Goal: Task Accomplishment & Management: Manage account settings

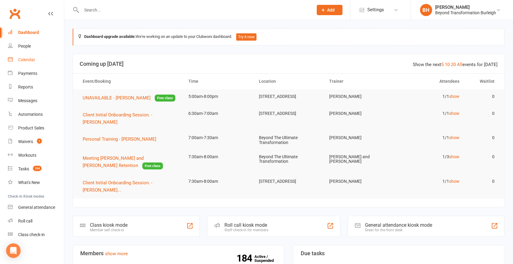
click at [20, 58] on div "Calendar" at bounding box center [26, 59] width 17 height 5
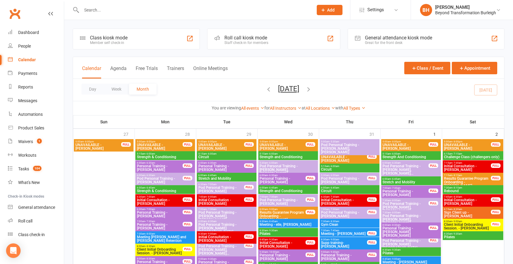
click at [213, 96] on div "Day Week Month [DATE] [DATE] Sun Mon Tue Wed Thu Fri Sat 27 28 29 30 31 01 02 0…" at bounding box center [289, 90] width 432 height 22
click at [90, 90] on button "Day" at bounding box center [93, 89] width 22 height 11
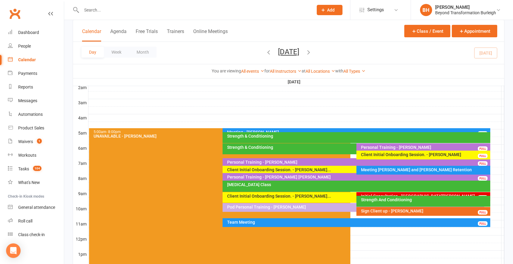
scroll to position [69, 0]
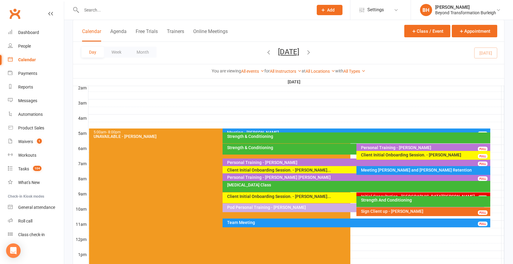
click at [345, 160] on div "Personal Training - [PERSON_NAME]" at bounding box center [358, 162] width 262 height 4
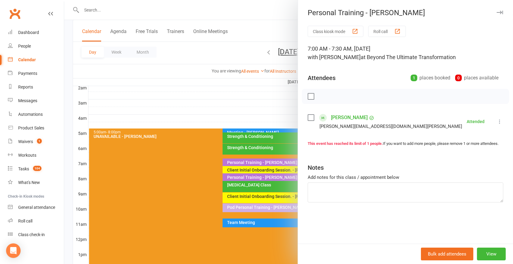
click at [256, 150] on div at bounding box center [288, 132] width 449 height 264
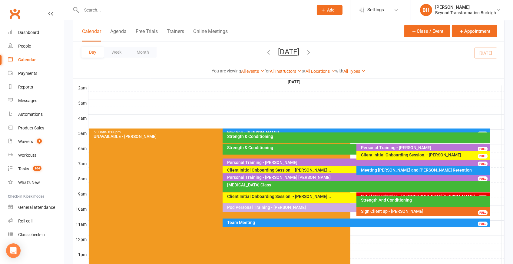
click at [341, 137] on div "Strength & Conditioning" at bounding box center [358, 136] width 262 height 4
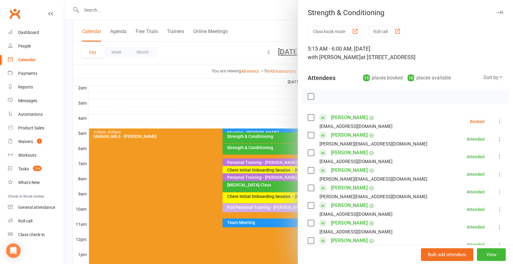
click at [503, 120] on button at bounding box center [499, 121] width 7 height 7
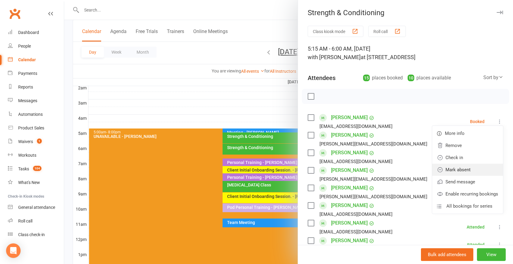
click at [471, 166] on link "Mark absent" at bounding box center [467, 170] width 71 height 12
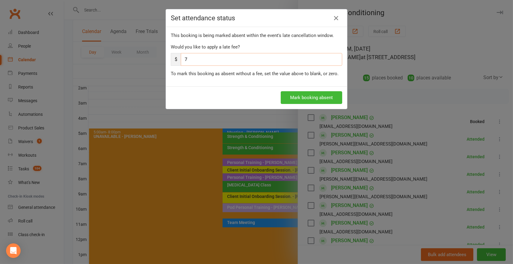
click at [237, 57] on input "7" at bounding box center [262, 59] width 162 height 13
click at [322, 94] on button "Mark booking absent" at bounding box center [312, 97] width 62 height 13
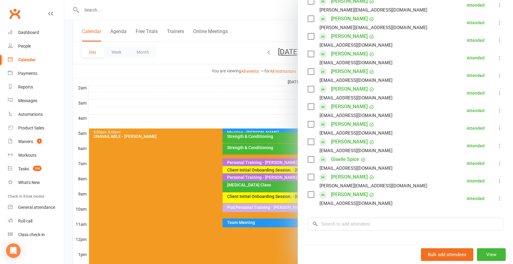
scroll to position [170, 0]
click at [245, 172] on div at bounding box center [288, 132] width 449 height 264
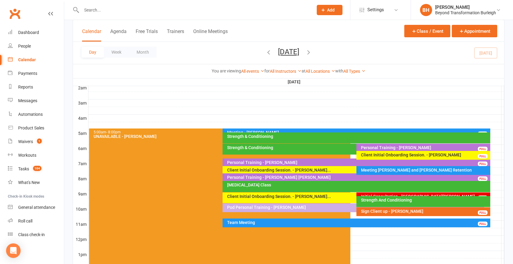
click at [287, 146] on div "Strength & Conditioning" at bounding box center [355, 147] width 256 height 4
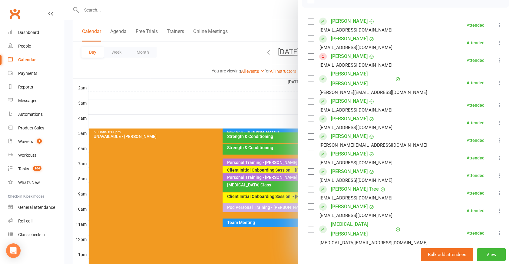
scroll to position [97, 0]
click at [350, 54] on link "[PERSON_NAME]" at bounding box center [349, 56] width 37 height 10
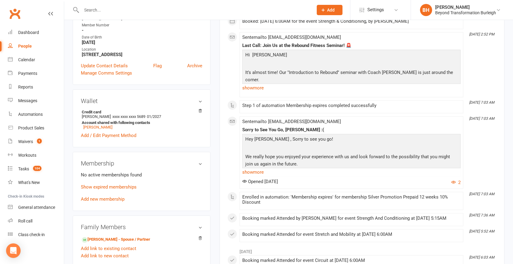
scroll to position [132, 0]
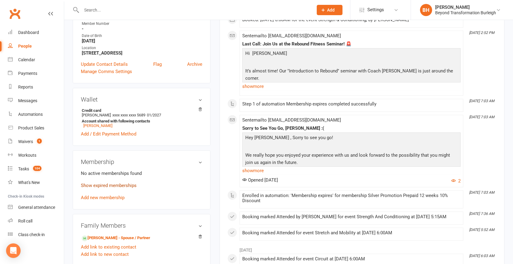
click at [117, 183] on link "Show expired memberships" at bounding box center [109, 185] width 56 height 5
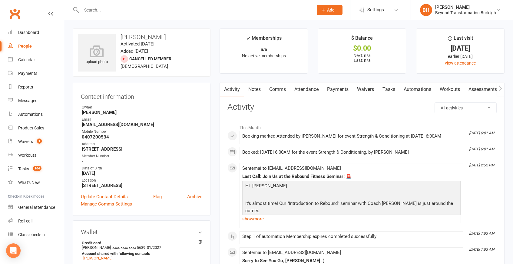
scroll to position [0, 0]
click at [28, 61] on div "Calendar" at bounding box center [26, 59] width 17 height 5
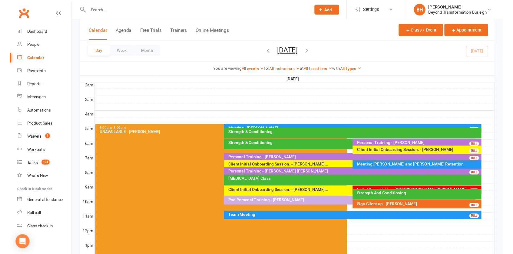
scroll to position [69, 0]
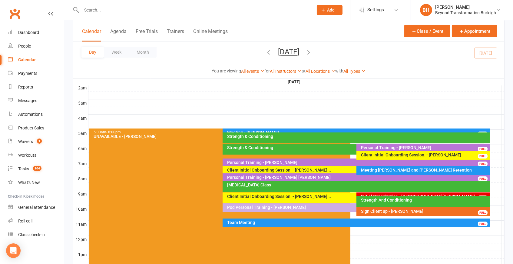
click at [388, 147] on div "Personal Training - [PERSON_NAME]" at bounding box center [425, 147] width 128 height 4
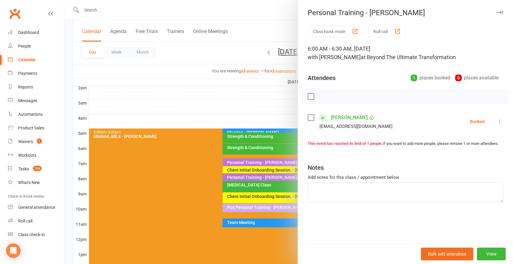
click at [502, 118] on icon at bounding box center [500, 121] width 6 height 6
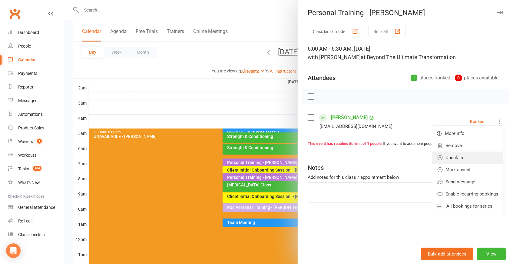
click at [471, 155] on link "Check in" at bounding box center [467, 158] width 71 height 12
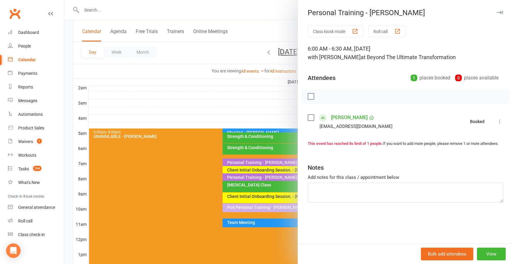
click at [284, 108] on div at bounding box center [288, 132] width 449 height 264
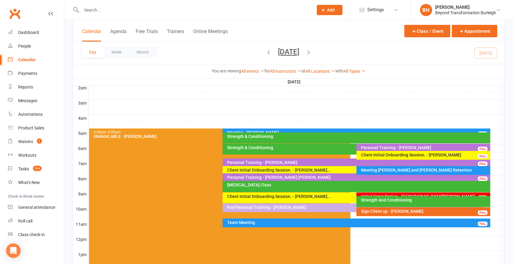
click at [286, 130] on div "Meeting - [PERSON_NAME]" at bounding box center [358, 132] width 262 height 4
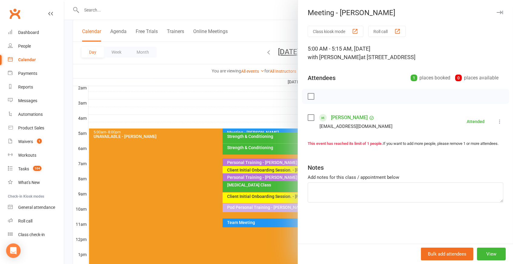
click at [243, 117] on div at bounding box center [288, 132] width 449 height 264
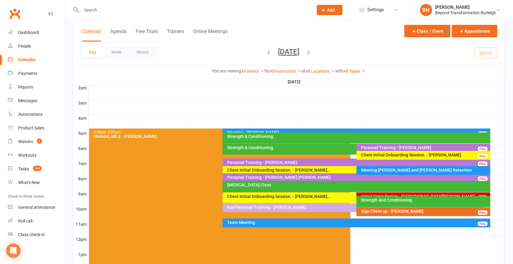
click at [425, 156] on div "Client Initial Onboarding Session. - [PERSON_NAME]" at bounding box center [425, 155] width 128 height 4
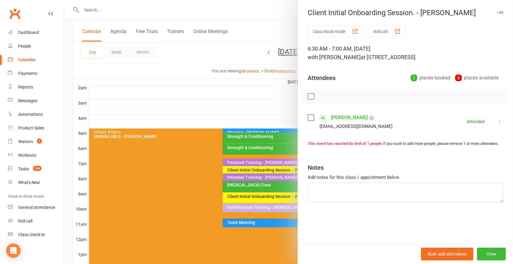
click at [278, 125] on div at bounding box center [288, 132] width 449 height 264
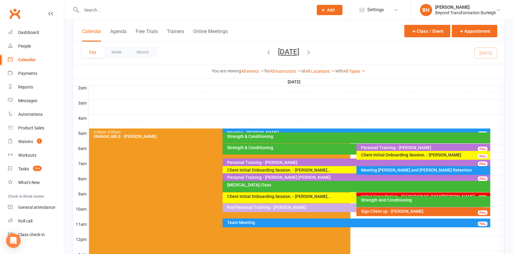
click at [407, 157] on div "Client Initial Onboarding Session. - [PERSON_NAME] FULL" at bounding box center [424, 155] width 134 height 9
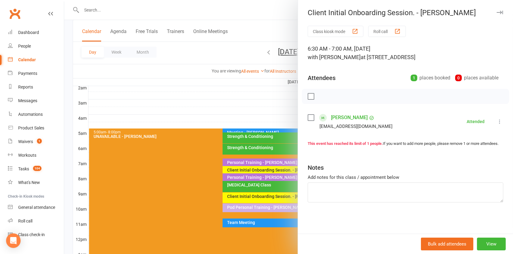
click at [347, 116] on link "[PERSON_NAME]" at bounding box center [349, 118] width 37 height 10
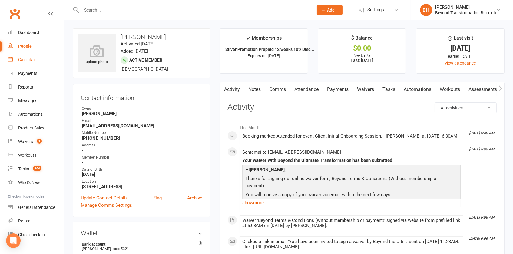
click at [32, 62] on div "Calendar" at bounding box center [26, 59] width 17 height 5
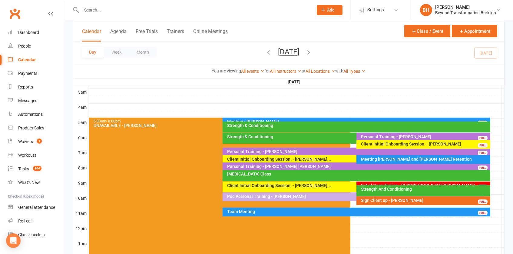
scroll to position [80, 0]
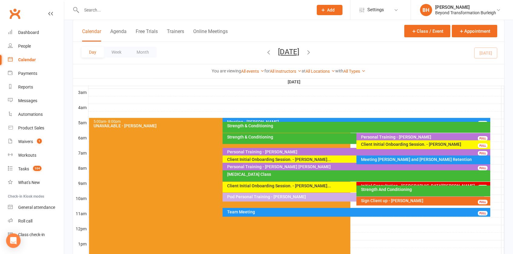
click at [397, 157] on div "Meeting [PERSON_NAME] and [PERSON_NAME] Retention" at bounding box center [425, 159] width 128 height 4
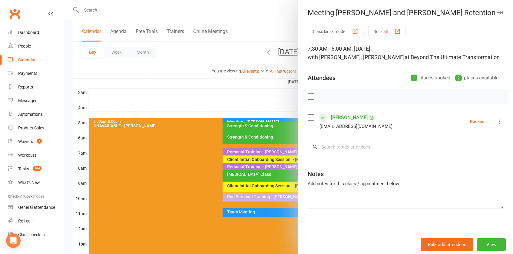
click at [292, 169] on div at bounding box center [288, 127] width 449 height 254
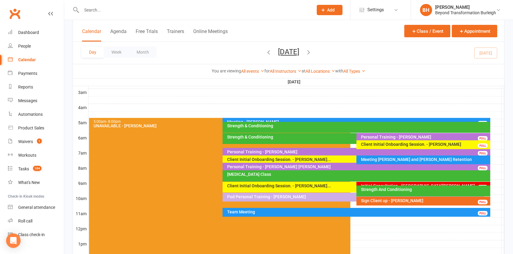
click at [392, 157] on div "Meeting [PERSON_NAME] and [PERSON_NAME] Retention" at bounding box center [425, 159] width 128 height 4
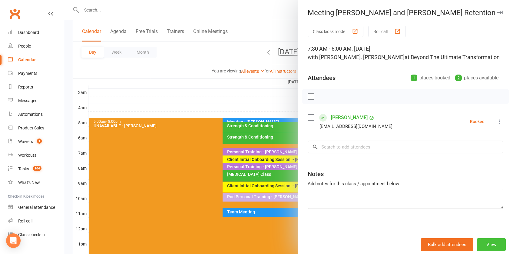
click at [495, 247] on button "View" at bounding box center [491, 244] width 29 height 13
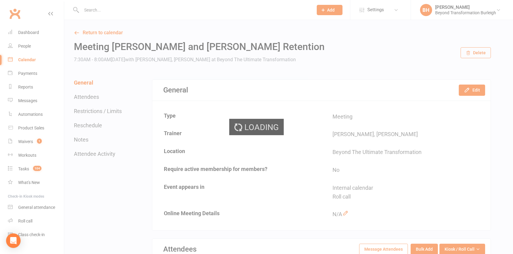
click at [476, 53] on div "Loading" at bounding box center [256, 127] width 513 height 254
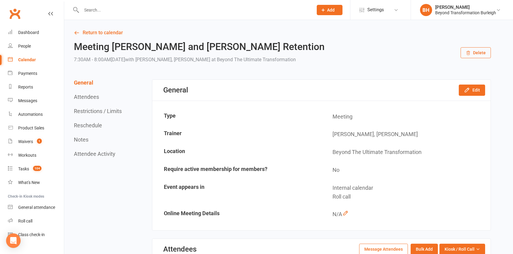
click at [478, 53] on button "Delete" at bounding box center [476, 52] width 30 height 11
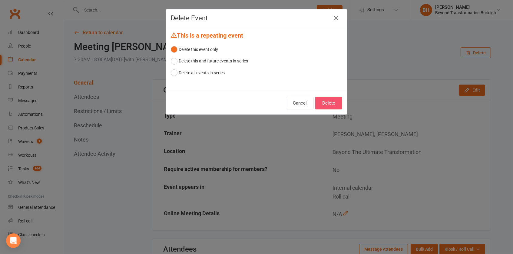
click at [332, 105] on button "Delete" at bounding box center [328, 103] width 27 height 13
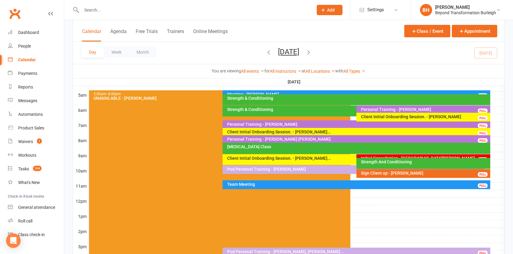
scroll to position [112, 0]
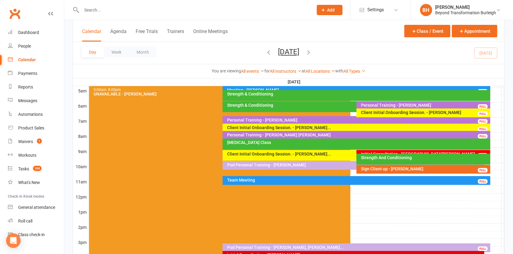
click at [342, 134] on div "Personal Training - [PERSON_NAME] [PERSON_NAME]" at bounding box center [358, 135] width 262 height 4
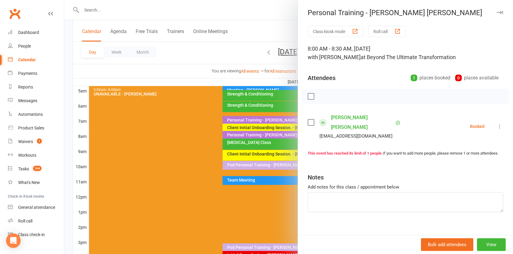
click at [256, 152] on div at bounding box center [288, 127] width 449 height 254
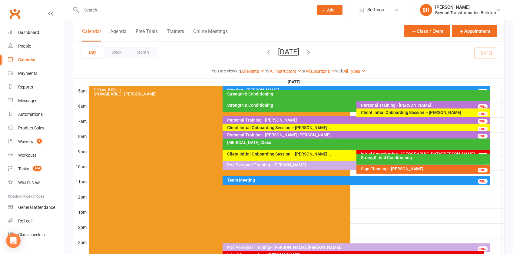
click at [337, 140] on div "[MEDICAL_DATA] Class" at bounding box center [358, 142] width 262 height 4
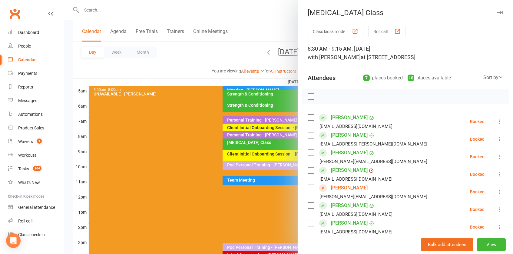
click at [227, 134] on div at bounding box center [288, 127] width 449 height 254
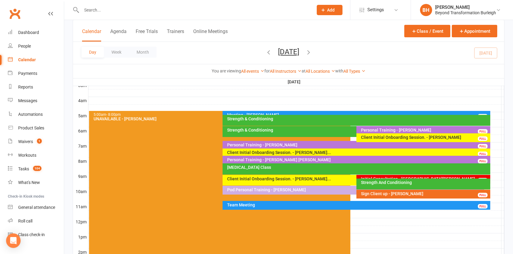
scroll to position [81, 0]
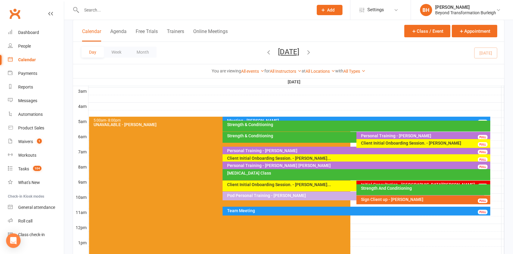
click at [278, 127] on div "Strength & Conditioning" at bounding box center [357, 126] width 268 height 11
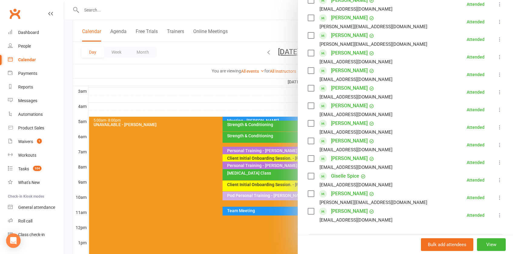
scroll to position [154, 0]
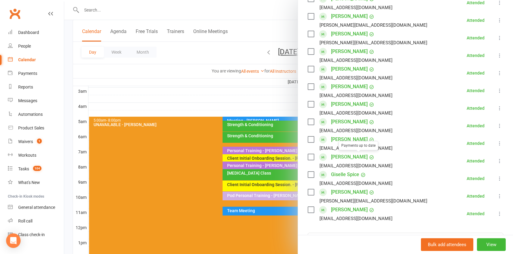
click at [209, 146] on div at bounding box center [288, 127] width 449 height 254
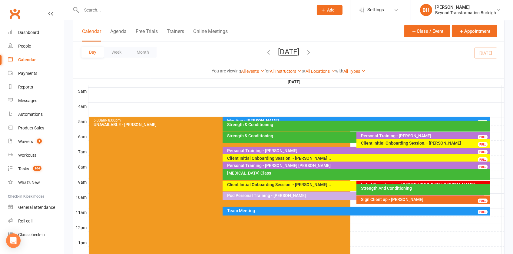
click at [334, 158] on div "Client Initial Onboarding Session. - [PERSON_NAME]..." at bounding box center [358, 158] width 262 height 4
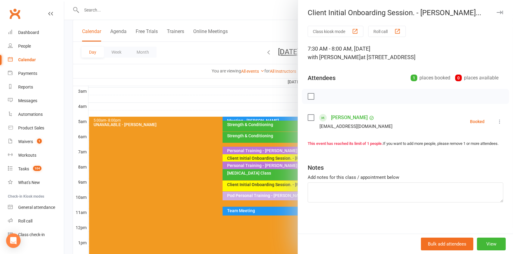
click at [349, 116] on link "[PERSON_NAME]" at bounding box center [349, 118] width 37 height 10
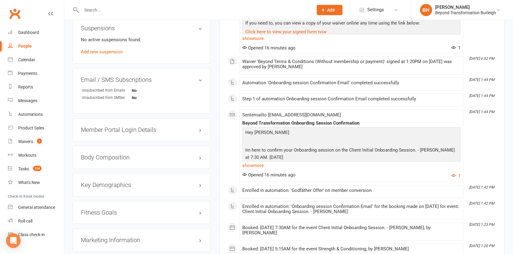
scroll to position [392, 0]
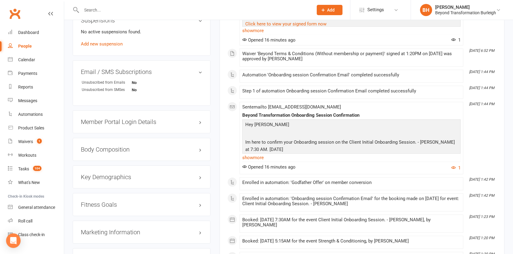
click at [148, 118] on h3 "Member Portal Login Details" at bounding box center [142, 121] width 122 height 7
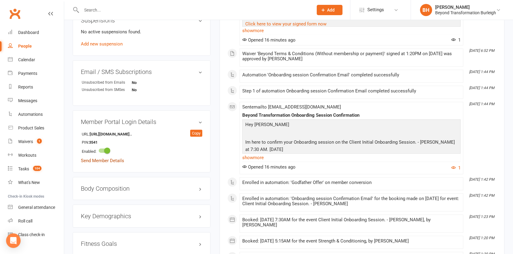
click at [111, 158] on link "Send Member Details" at bounding box center [102, 160] width 43 height 5
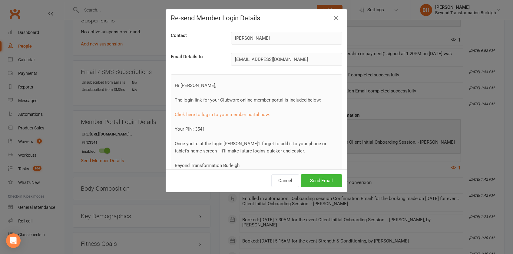
click at [157, 41] on div "Re-send Member Login Details Contact [PERSON_NAME] Email Details to [EMAIL_ADDR…" at bounding box center [256, 127] width 513 height 254
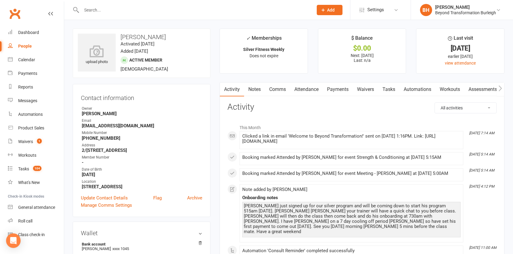
scroll to position [0, 0]
click at [331, 87] on link "Payments" at bounding box center [338, 89] width 30 height 14
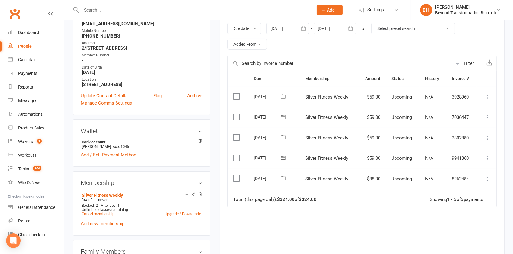
scroll to position [102, 0]
drag, startPoint x: 403, startPoint y: 20, endPoint x: 359, endPoint y: 229, distance: 213.7
click at [359, 229] on div "Due Contact Membership Amount Status History Invoice # Select this [DATE] [PERS…" at bounding box center [362, 178] width 269 height 215
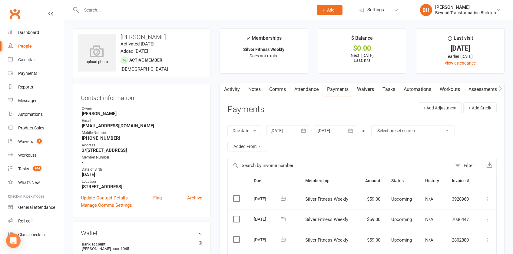
scroll to position [0, 0]
click at [305, 90] on link "Attendance" at bounding box center [306, 89] width 33 height 14
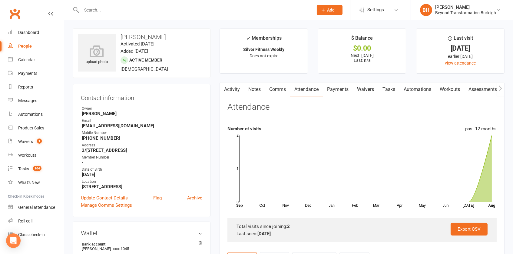
click at [360, 88] on link "Waivers" at bounding box center [365, 89] width 25 height 14
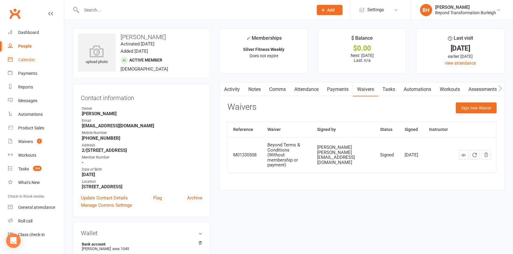
click at [19, 62] on div "Calendar" at bounding box center [26, 59] width 17 height 5
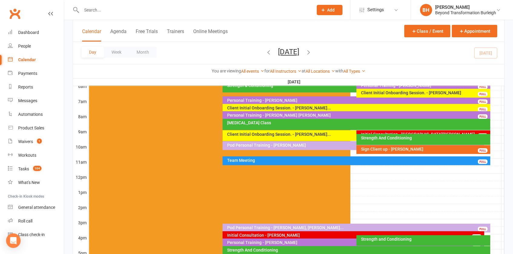
scroll to position [131, 0]
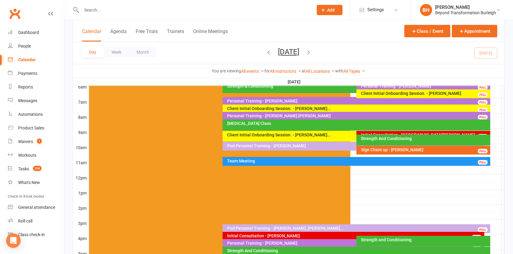
click at [312, 49] on icon "button" at bounding box center [308, 52] width 7 height 7
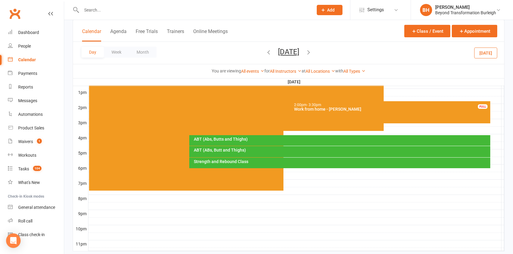
scroll to position [235, 0]
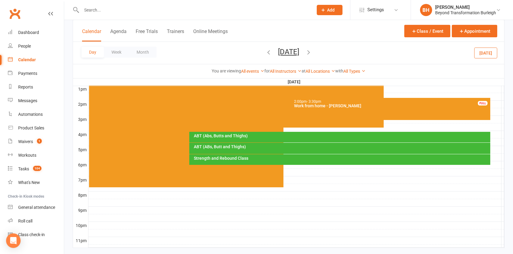
click at [246, 157] on div "Strength and Rebound Class" at bounding box center [342, 158] width 296 height 4
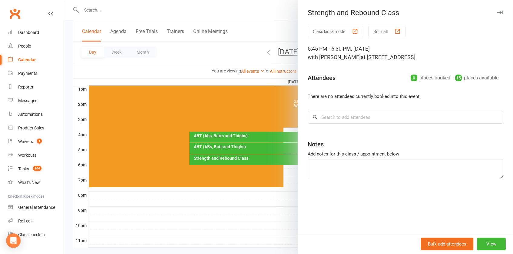
click at [275, 62] on div at bounding box center [288, 127] width 449 height 254
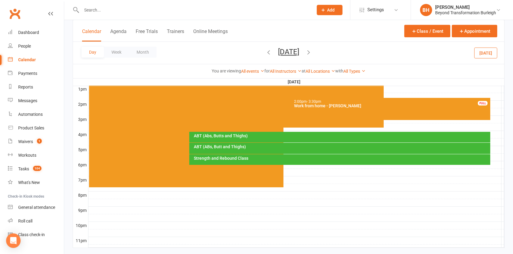
click at [254, 157] on div "Strength and Rebound Class" at bounding box center [342, 158] width 296 height 4
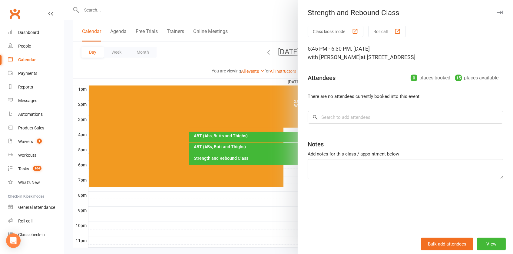
click at [247, 78] on div at bounding box center [288, 127] width 449 height 254
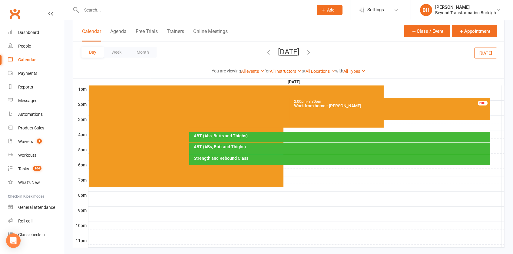
click at [296, 52] on button "[DATE]" at bounding box center [288, 52] width 21 height 8
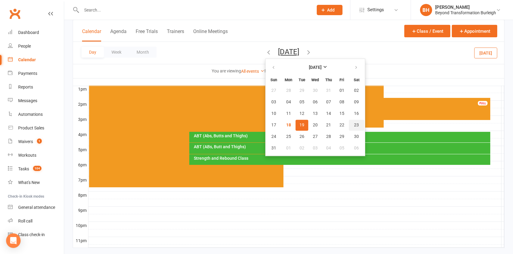
click at [355, 125] on span "23" at bounding box center [357, 125] width 5 height 5
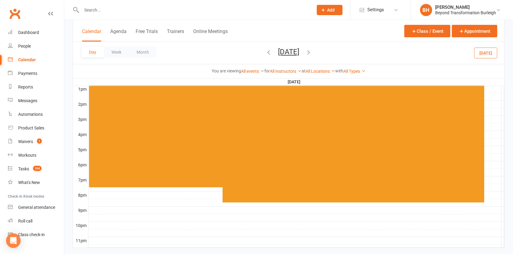
click at [299, 55] on button "[DATE]" at bounding box center [288, 52] width 21 height 8
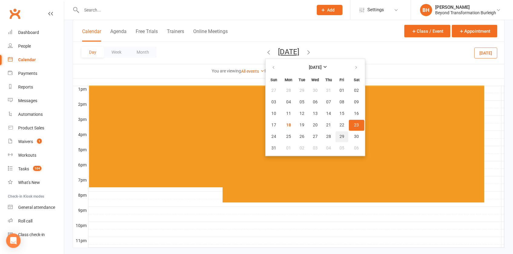
click at [340, 137] on span "29" at bounding box center [342, 136] width 5 height 5
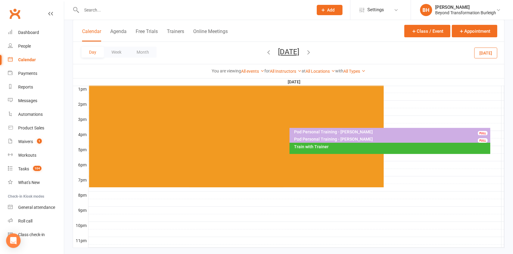
click at [299, 48] on button "[DATE]" at bounding box center [288, 52] width 21 height 8
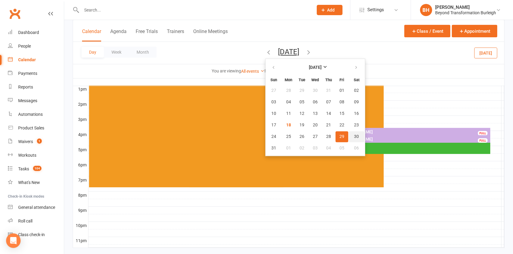
click at [355, 136] on span "30" at bounding box center [357, 136] width 5 height 5
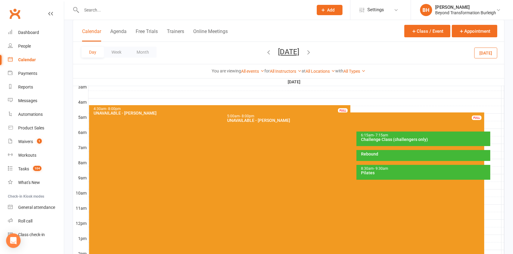
scroll to position [84, 0]
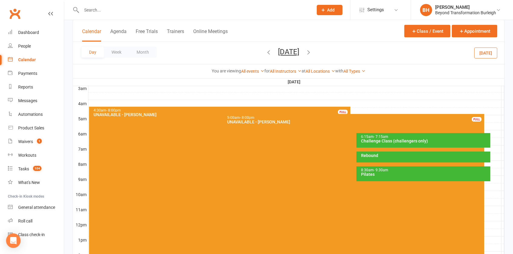
click at [284, 51] on button "[DATE]" at bounding box center [288, 52] width 21 height 8
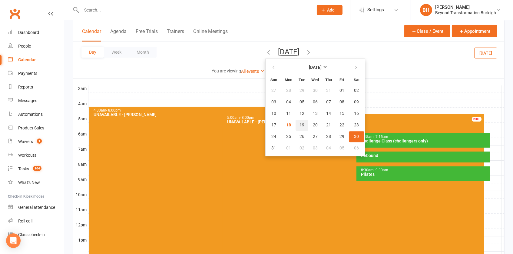
click at [300, 125] on span "19" at bounding box center [302, 125] width 5 height 5
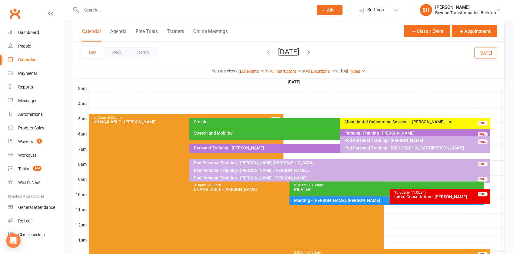
click at [292, 51] on button "[DATE]" at bounding box center [288, 52] width 21 height 8
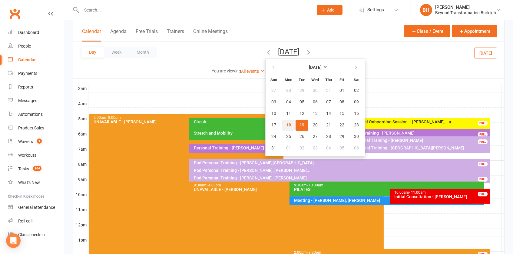
click at [282, 122] on button "18" at bounding box center [288, 125] width 13 height 11
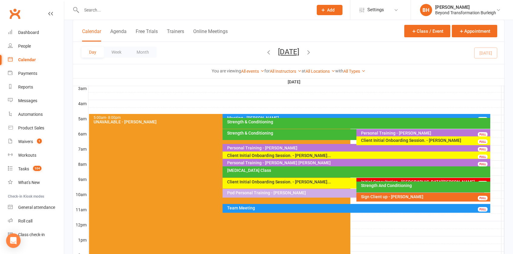
click at [427, 138] on div "Client Initial Onboarding Session. - [PERSON_NAME]" at bounding box center [425, 140] width 128 height 4
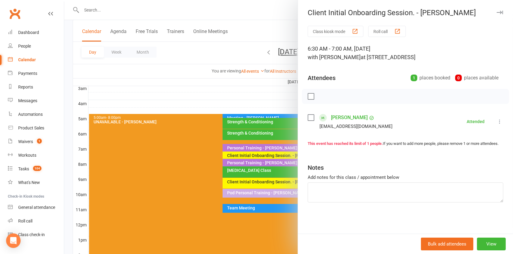
click at [351, 115] on link "[PERSON_NAME]" at bounding box center [349, 118] width 37 height 10
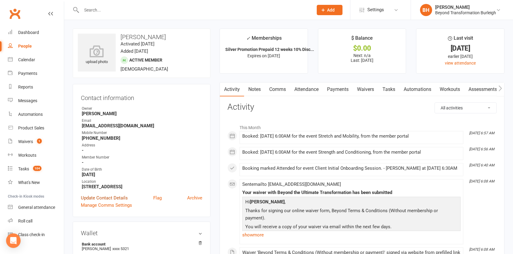
click at [115, 194] on link "Update Contact Details" at bounding box center [104, 197] width 47 height 7
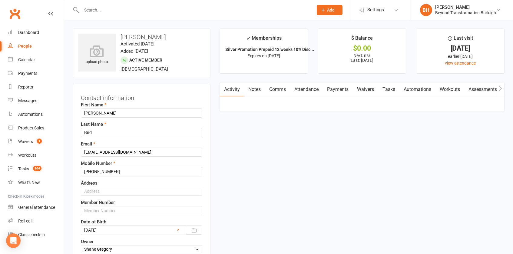
scroll to position [28, 0]
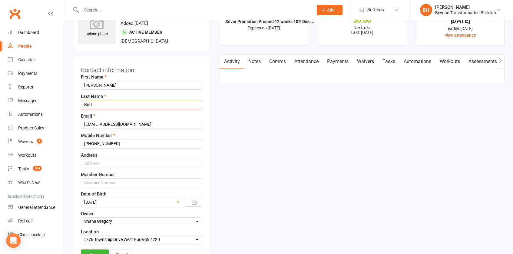
click at [94, 104] on input "Bird" at bounding box center [142, 104] width 122 height 9
click at [83, 103] on input "Bird" at bounding box center [142, 104] width 122 height 9
click at [115, 84] on input "[PERSON_NAME]" at bounding box center [142, 85] width 122 height 9
type input "[PERSON_NAME] ([PERSON_NAME])"
click at [95, 249] on link "Save" at bounding box center [95, 254] width 28 height 11
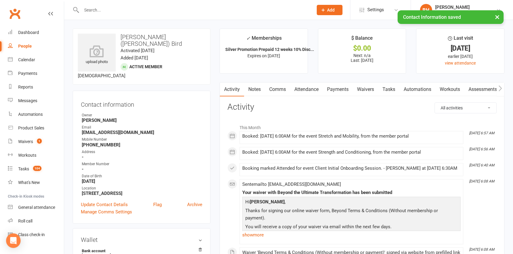
scroll to position [0, 0]
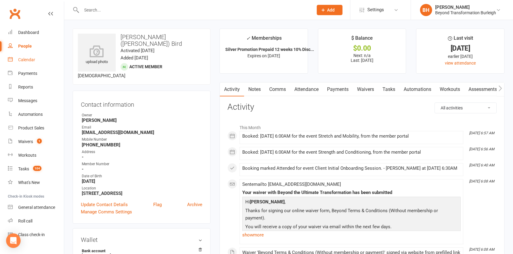
click at [23, 61] on div "Calendar" at bounding box center [26, 59] width 17 height 5
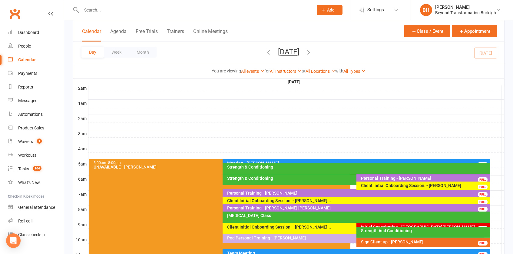
scroll to position [45, 0]
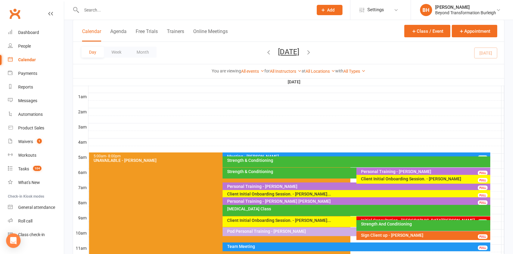
click at [392, 178] on div "Client Initial Onboarding Session. - [PERSON_NAME]" at bounding box center [425, 179] width 128 height 4
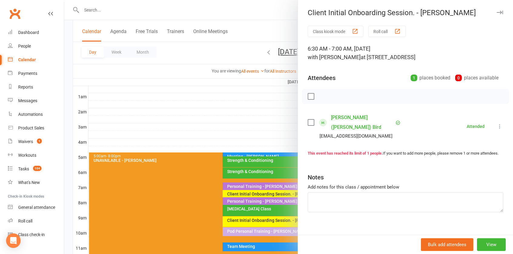
click at [351, 116] on link "[PERSON_NAME] ([PERSON_NAME]) Bird" at bounding box center [362, 122] width 63 height 19
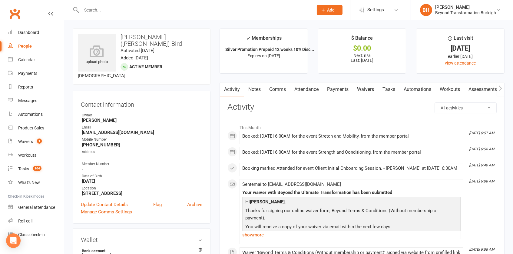
click at [313, 87] on link "Attendance" at bounding box center [306, 89] width 33 height 14
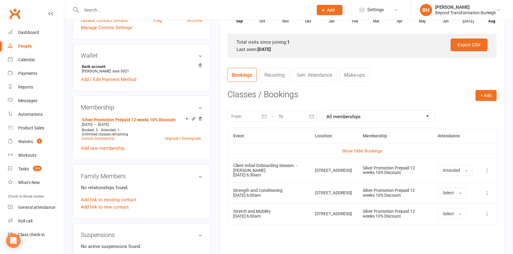
scroll to position [186, 0]
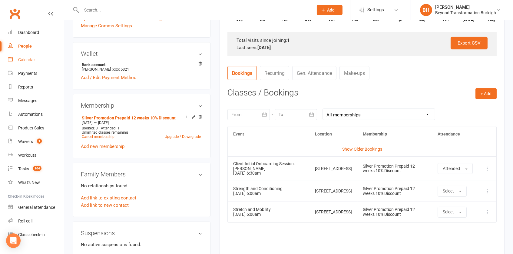
click at [22, 60] on div "Calendar" at bounding box center [26, 59] width 17 height 5
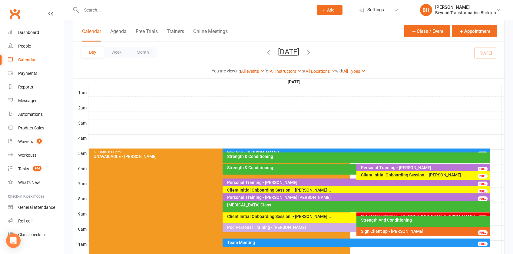
scroll to position [52, 0]
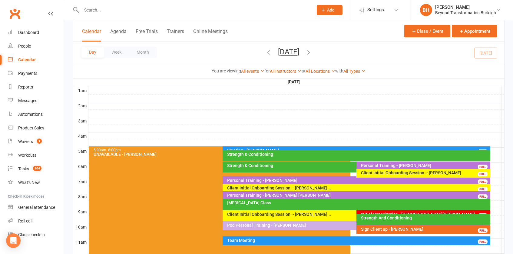
click at [312, 53] on icon "button" at bounding box center [308, 52] width 7 height 7
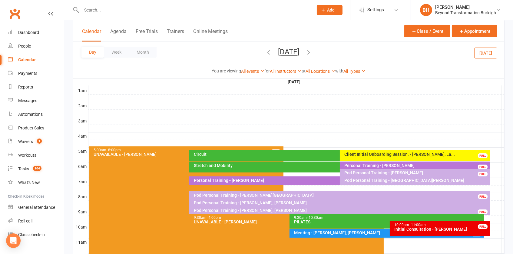
click at [358, 153] on div "Client Initial Onboarding Session. - [PERSON_NAME], La..." at bounding box center [416, 154] width 145 height 4
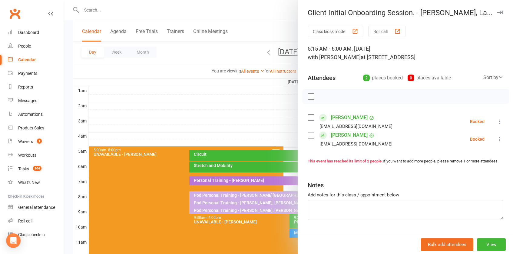
click at [262, 114] on div at bounding box center [288, 127] width 449 height 254
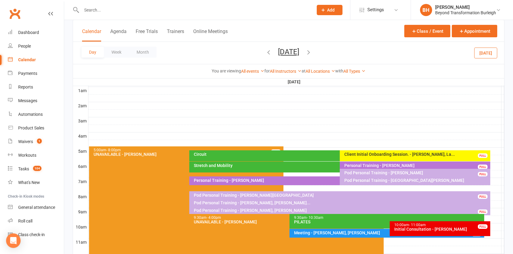
click at [265, 53] on icon "button" at bounding box center [268, 52] width 7 height 7
